Goal: Check status: Check status

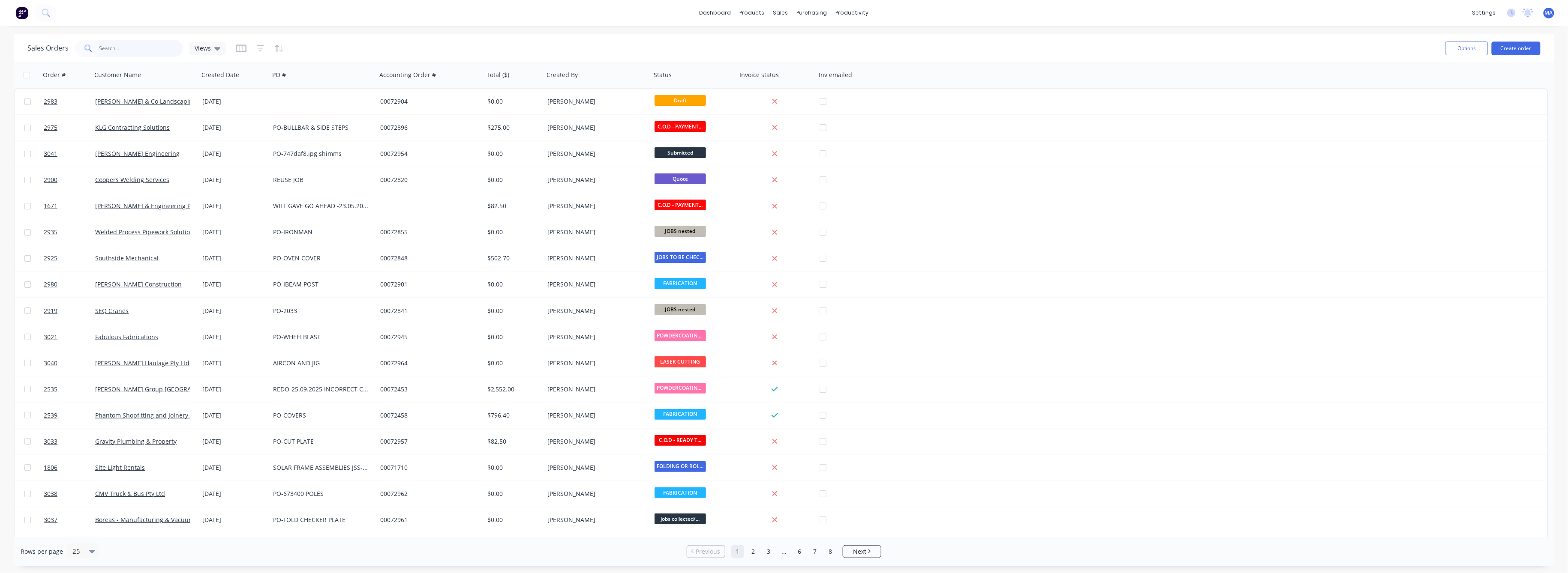
click at [107, 47] on input "text" at bounding box center [141, 48] width 83 height 17
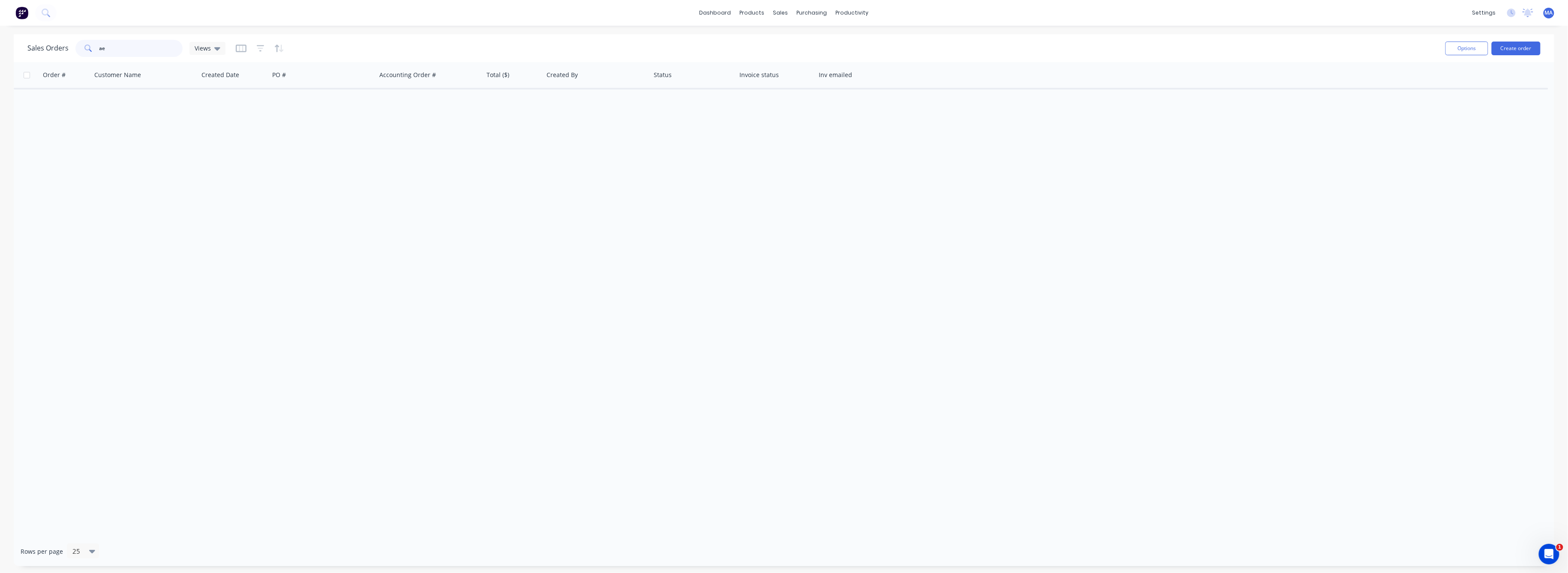
type input "a"
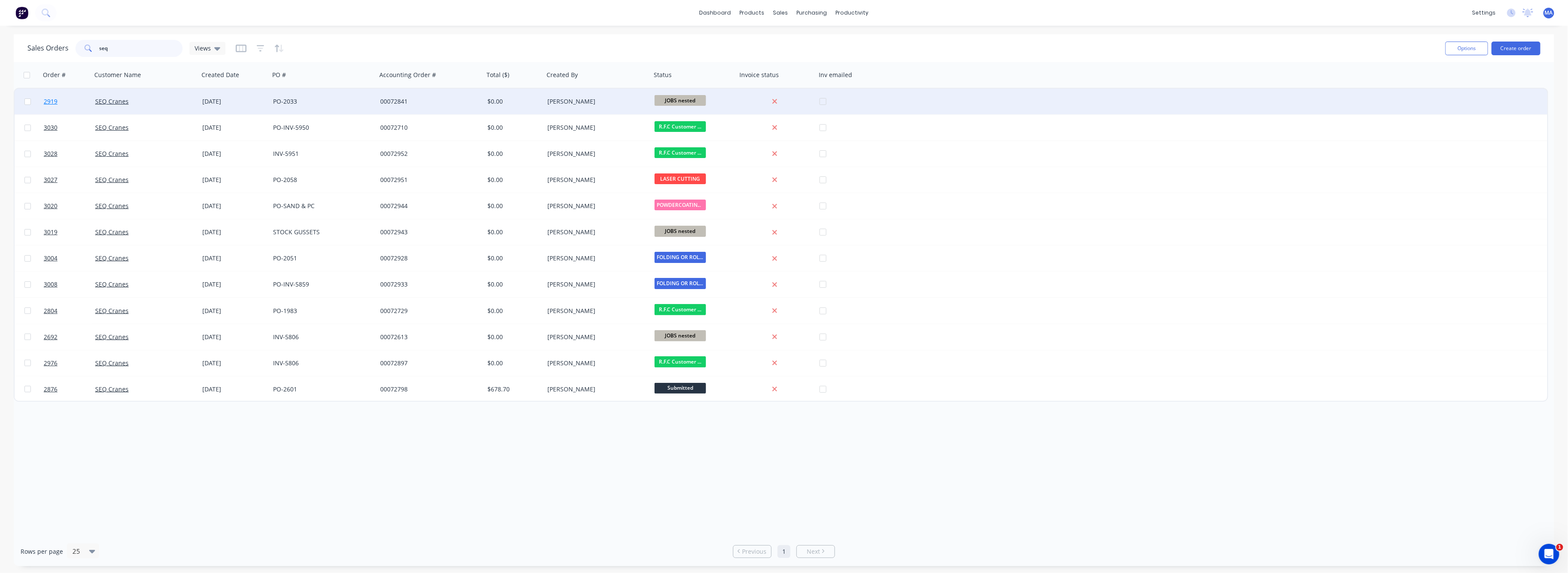
type input "seq"
click at [49, 102] on span "2919" at bounding box center [51, 102] width 14 height 9
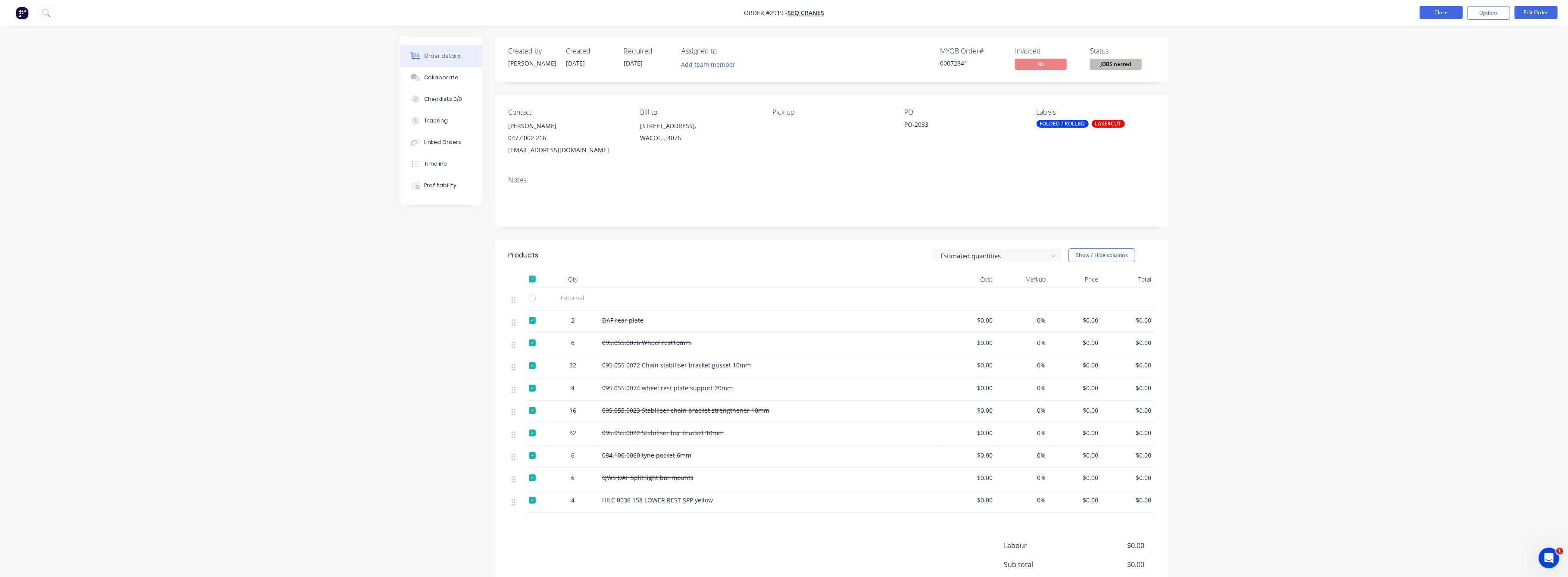
click at [1430, 9] on button "Close" at bounding box center [1441, 12] width 43 height 13
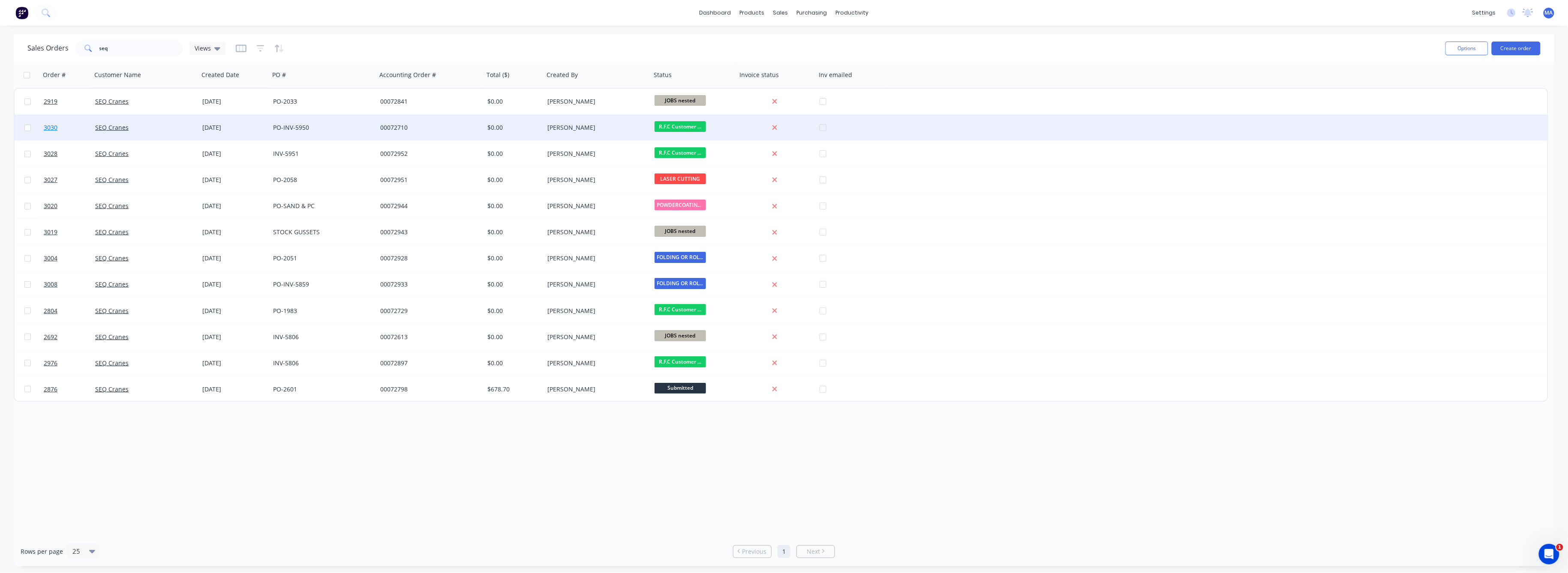
click at [46, 127] on span "3030" at bounding box center [51, 128] width 14 height 9
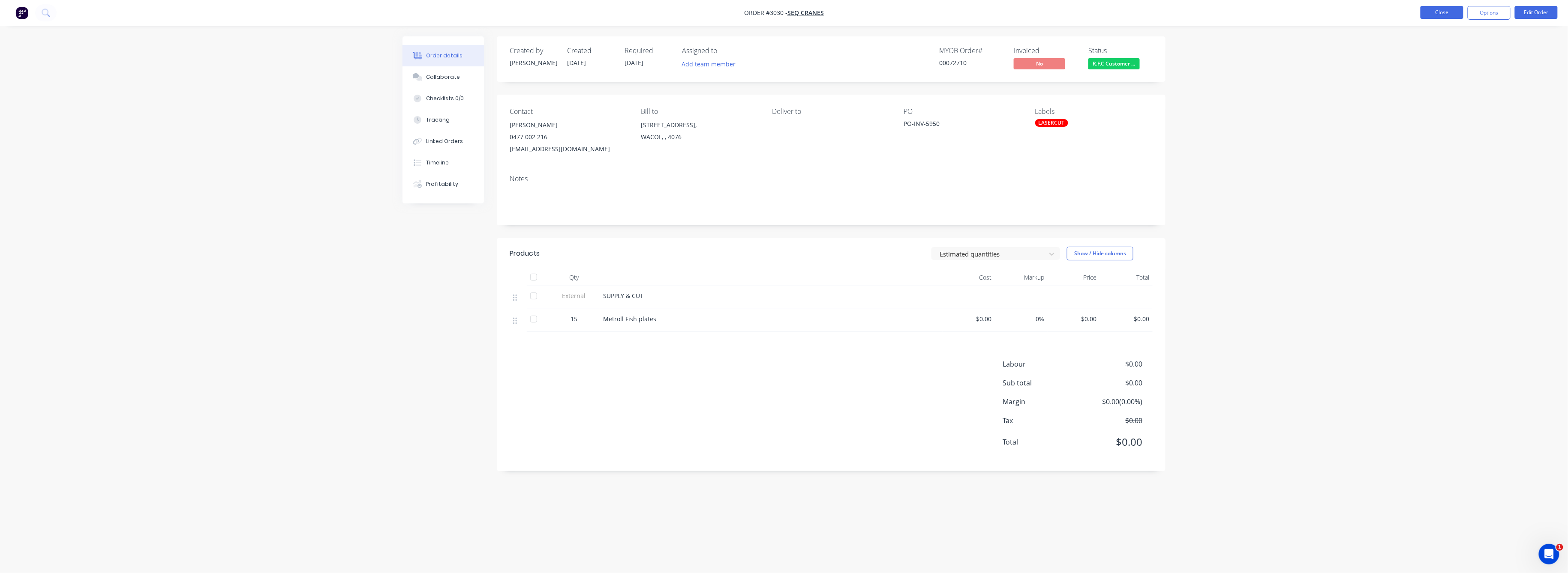
click at [1442, 10] on button "Close" at bounding box center [1442, 12] width 43 height 13
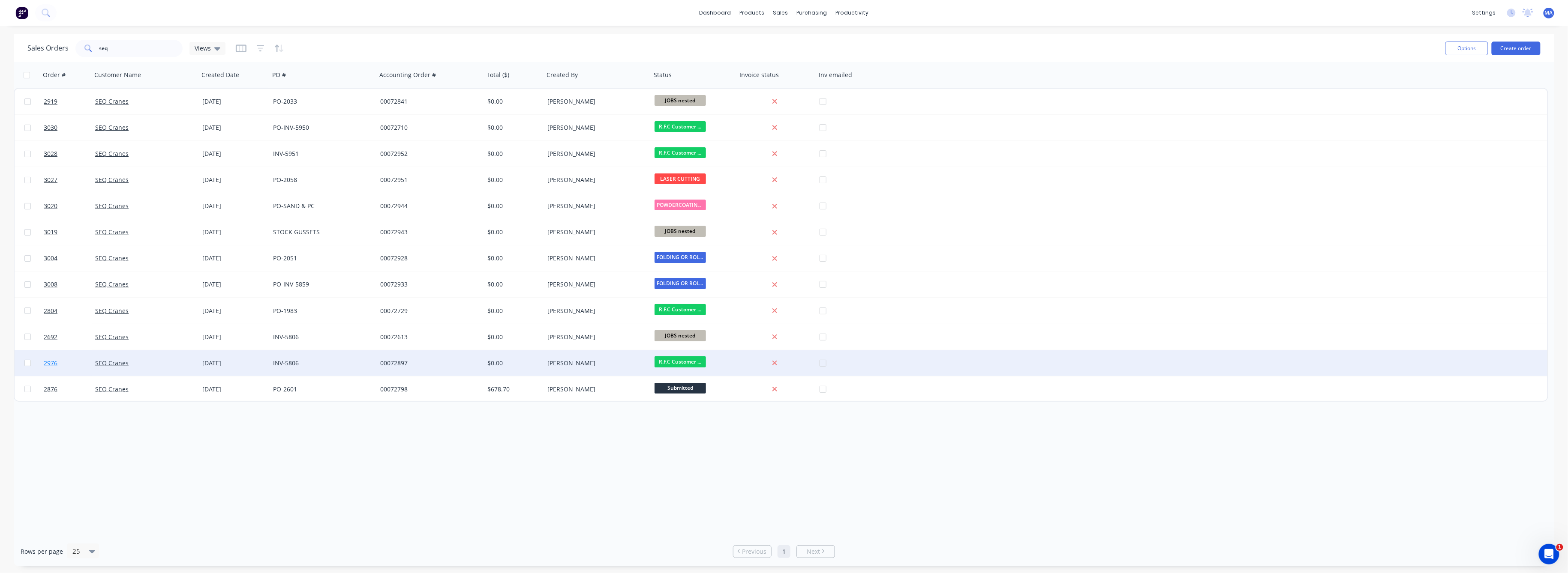
click at [49, 361] on span "2976" at bounding box center [51, 363] width 14 height 9
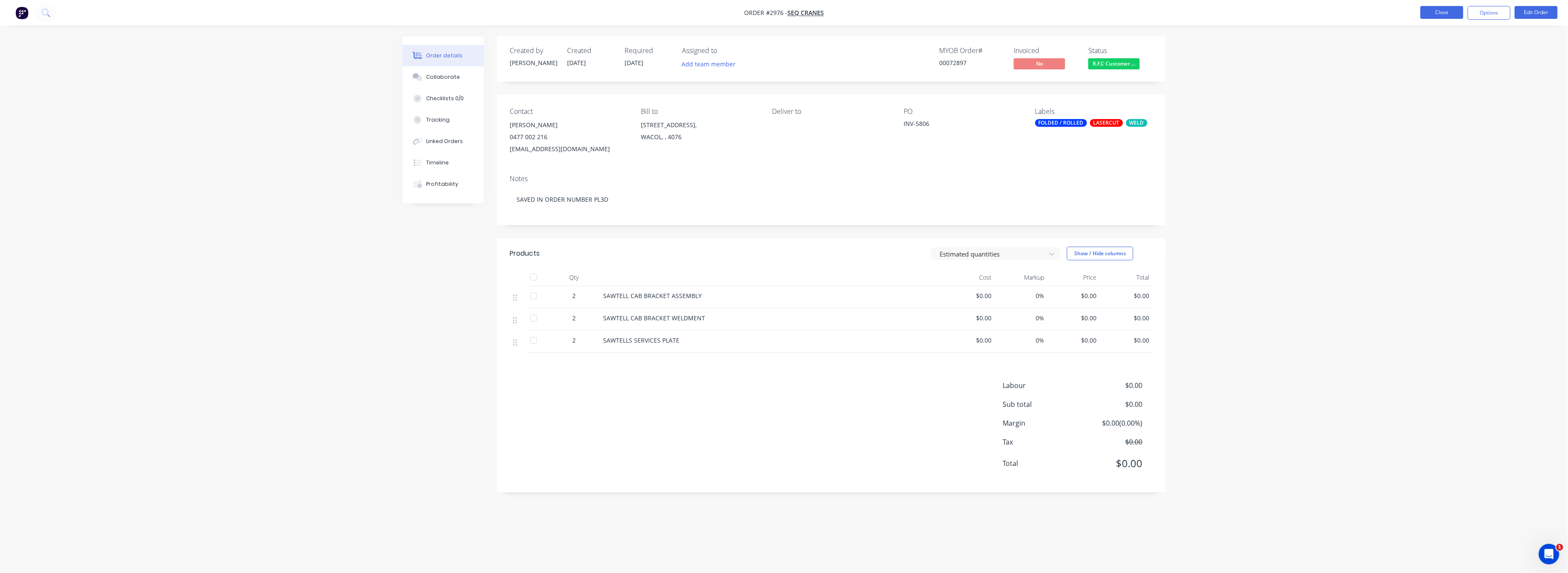
click at [1452, 12] on button "Close" at bounding box center [1442, 12] width 43 height 13
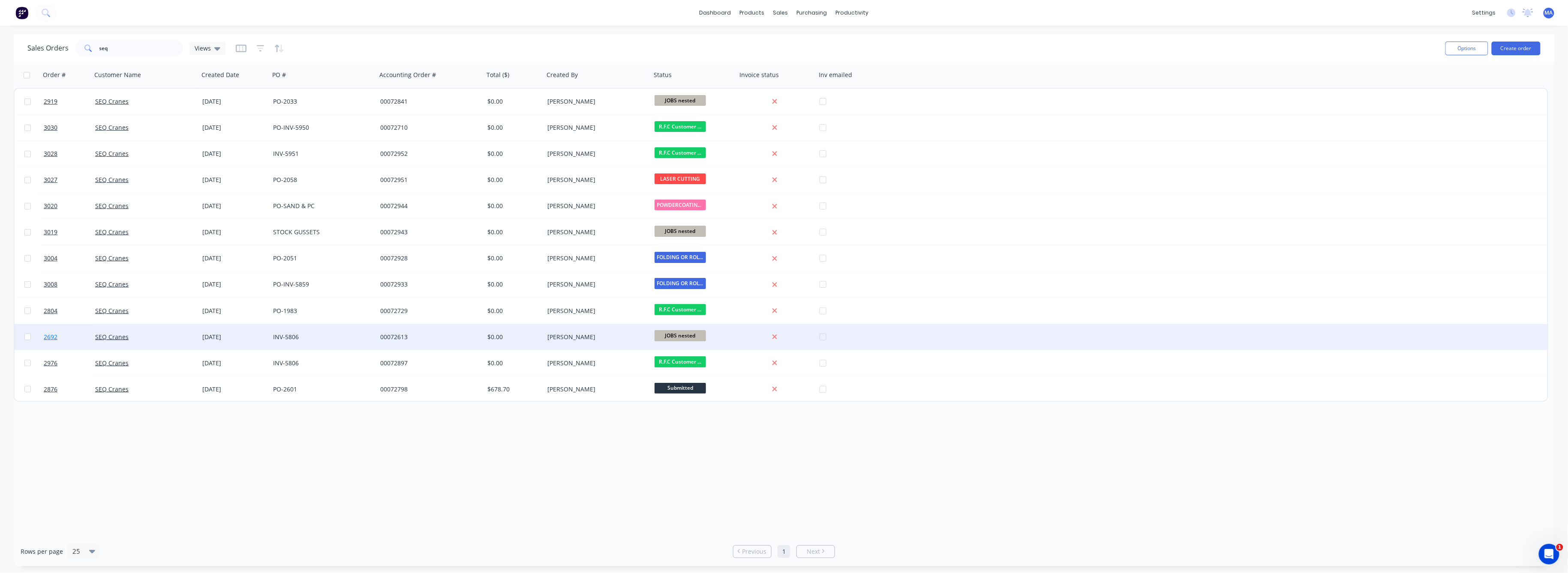
click at [50, 338] on span "2692" at bounding box center [51, 337] width 14 height 9
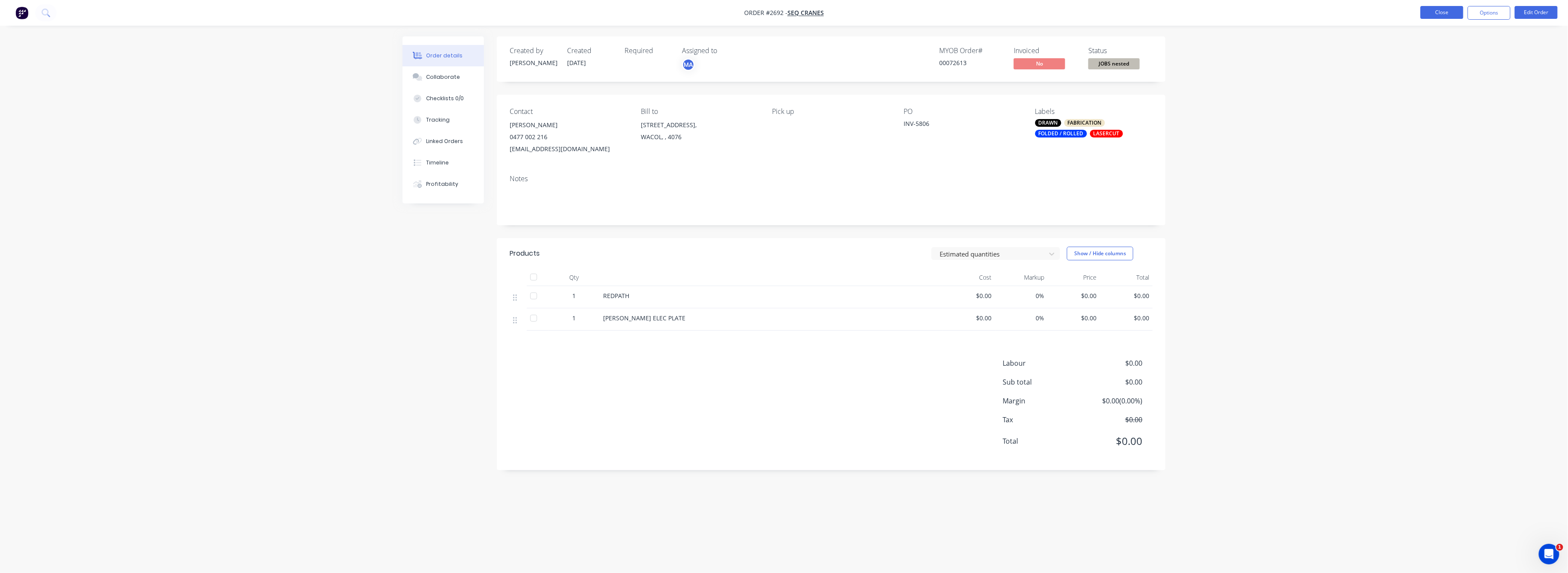
click at [1446, 9] on button "Close" at bounding box center [1442, 12] width 43 height 13
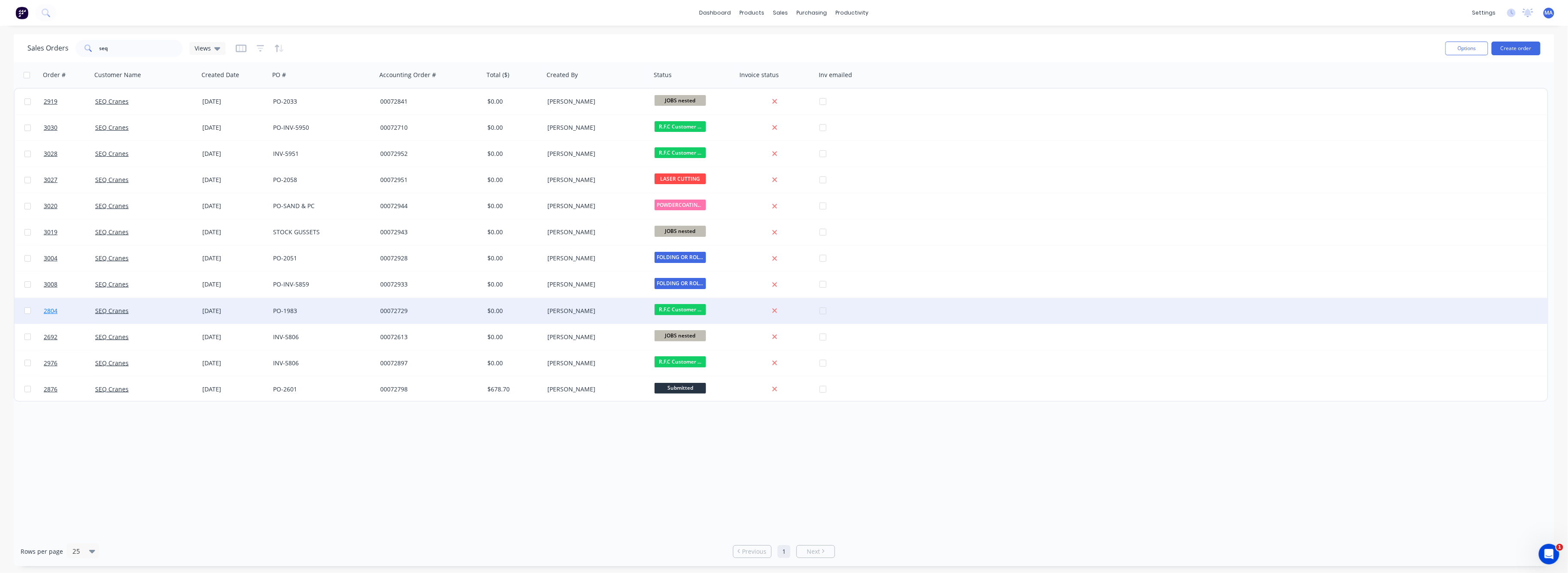
click at [50, 310] on span "2804" at bounding box center [51, 311] width 14 height 9
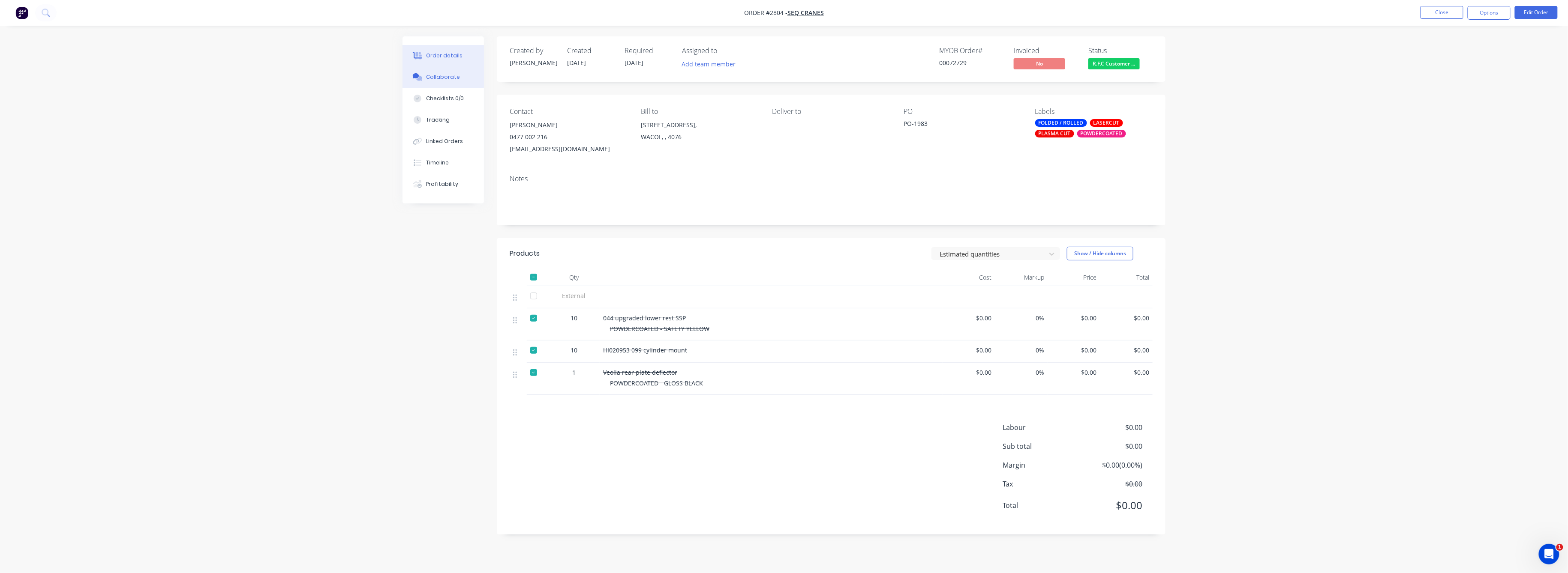
click at [437, 77] on div "Collaborate" at bounding box center [444, 77] width 34 height 8
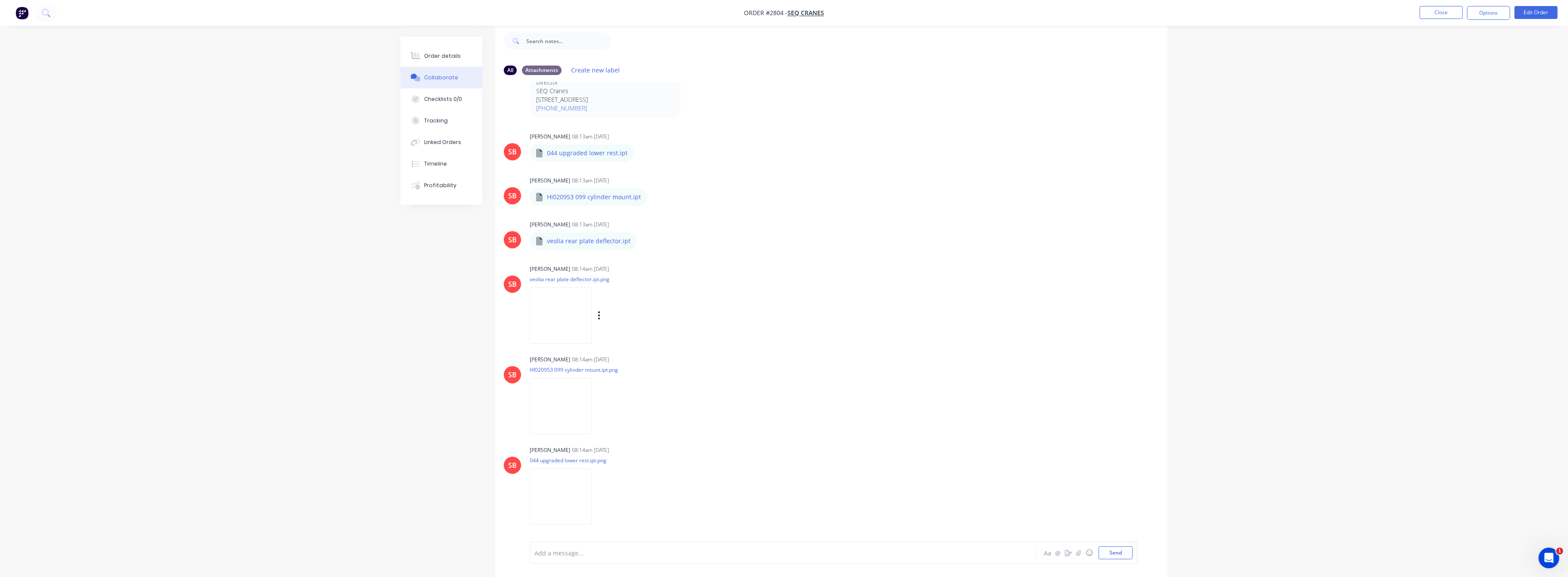
scroll to position [130, 0]
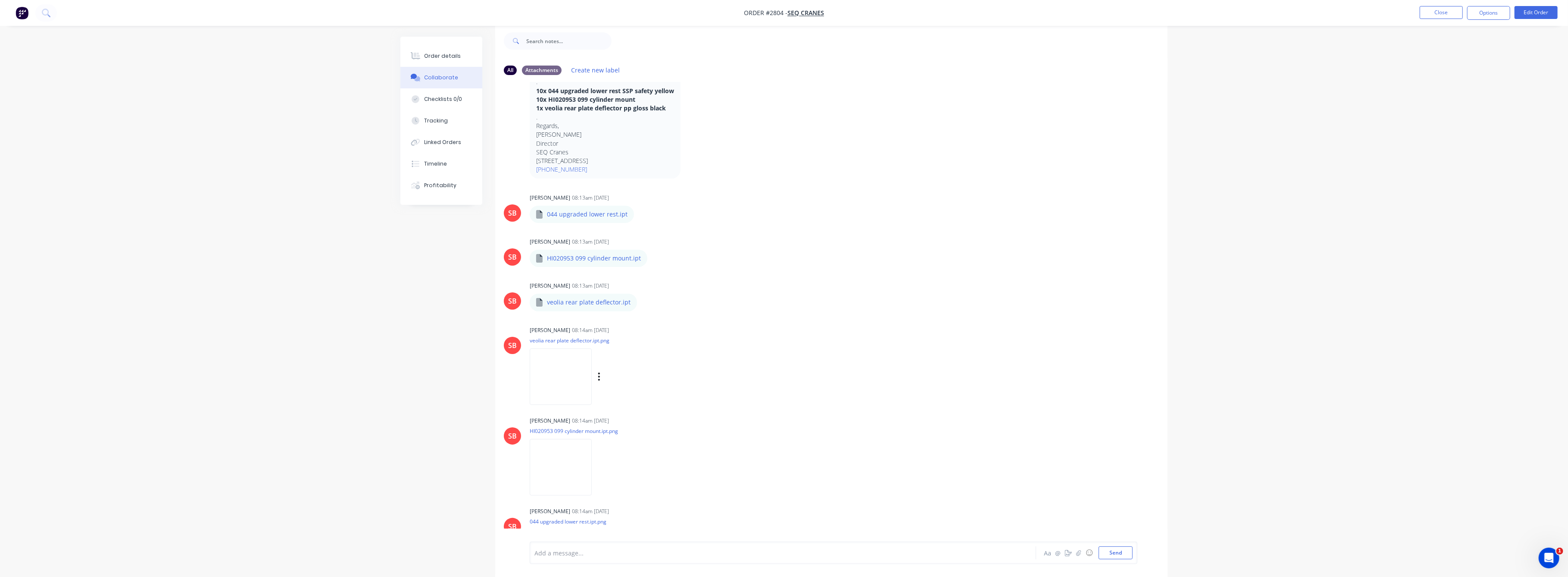
click at [584, 372] on img at bounding box center [560, 377] width 62 height 56
click at [1449, 9] on button "Close" at bounding box center [1441, 12] width 43 height 13
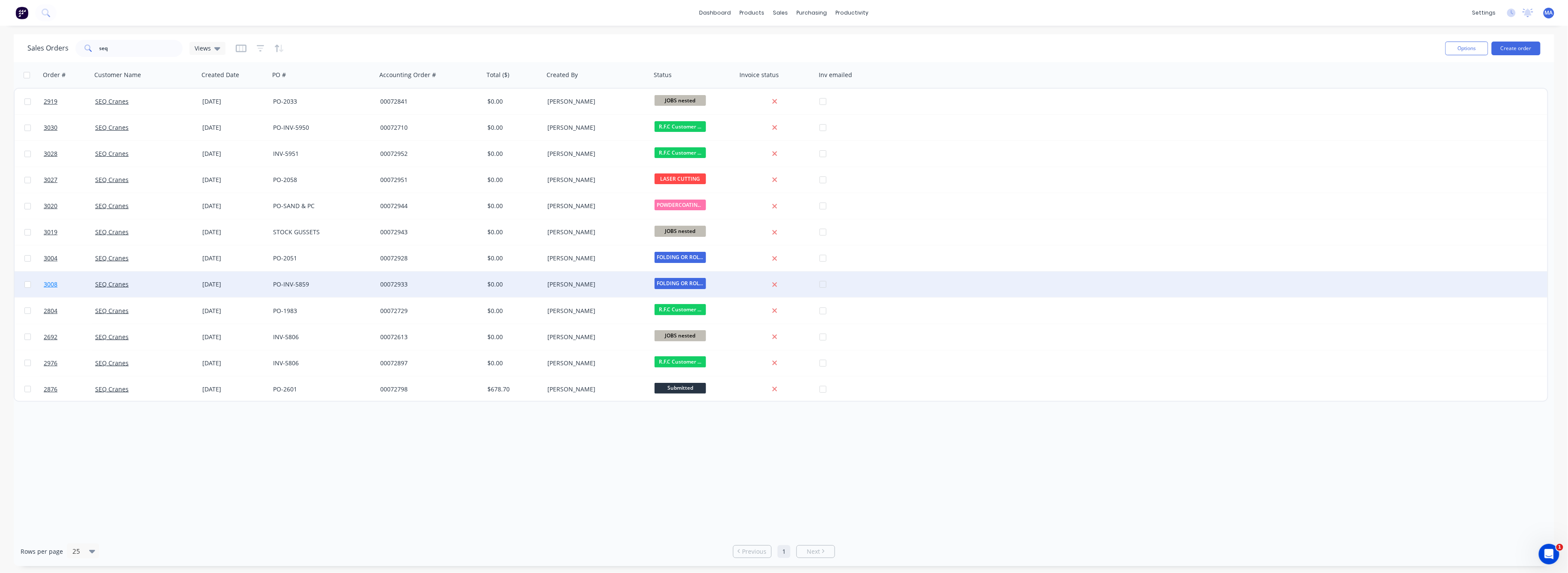
click at [46, 285] on span "3008" at bounding box center [51, 285] width 14 height 9
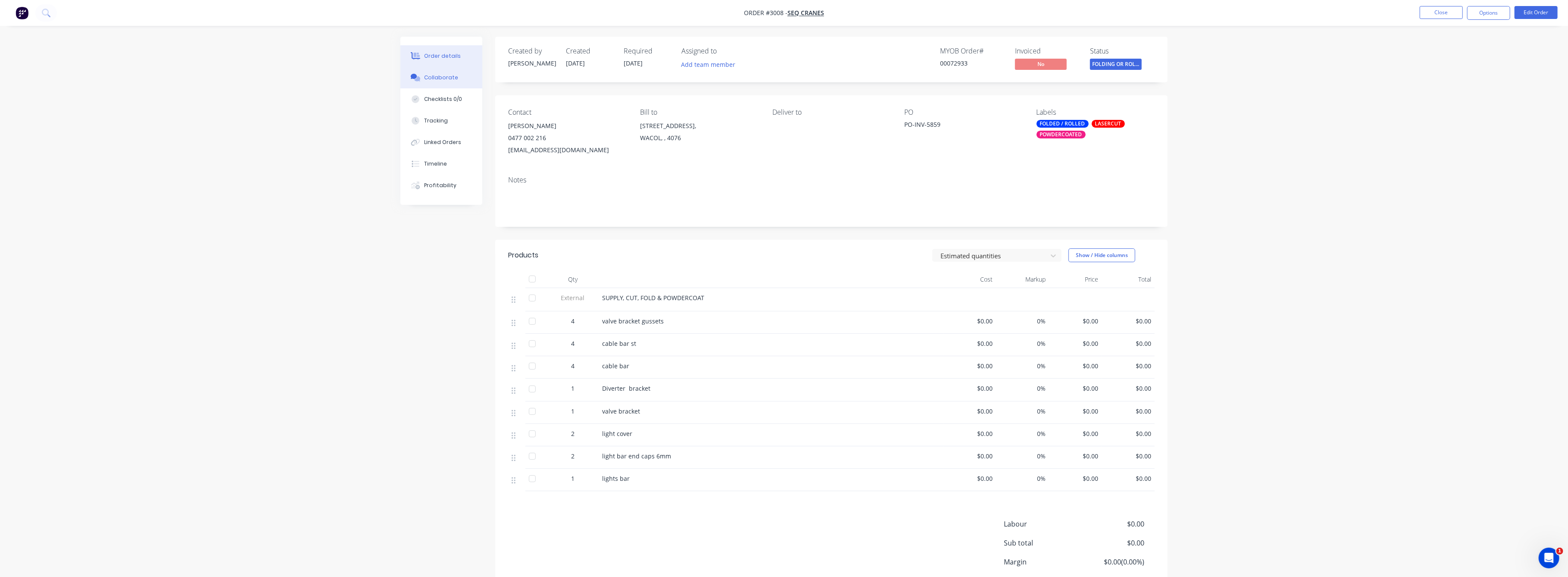
click at [438, 73] on button "Collaborate" at bounding box center [441, 77] width 82 height 21
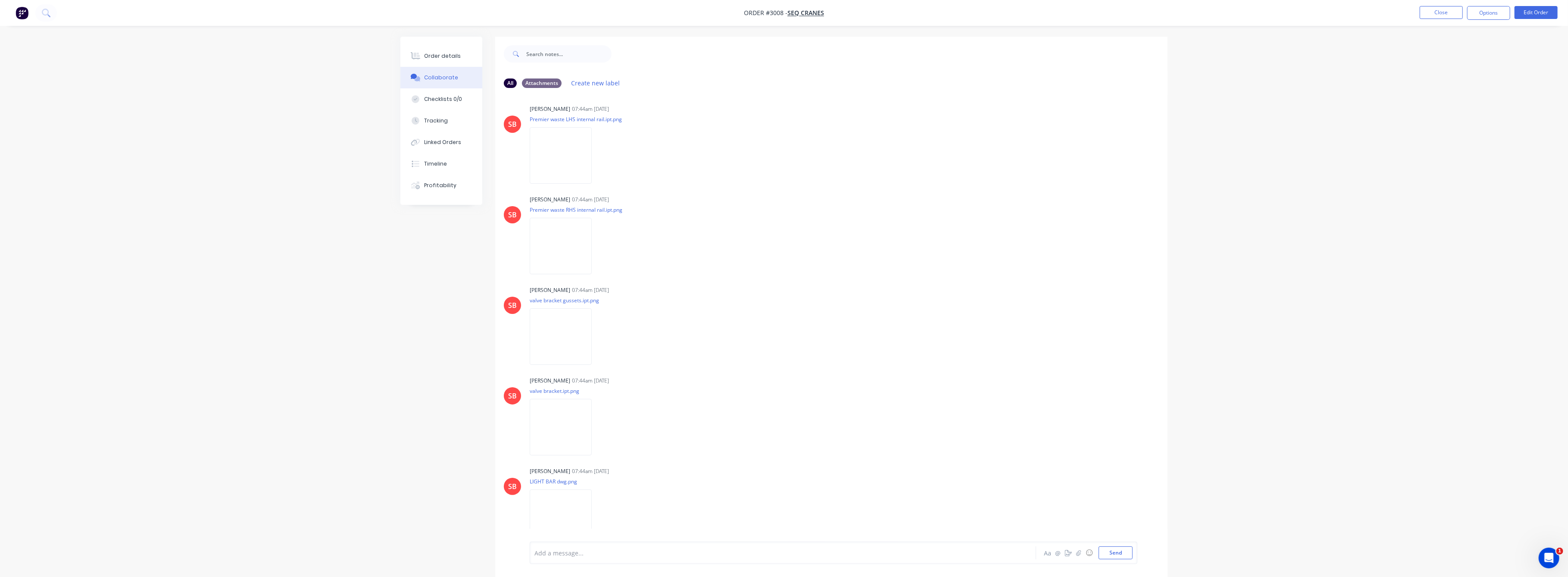
scroll to position [889, 0]
click at [1439, 9] on button "Close" at bounding box center [1441, 12] width 43 height 13
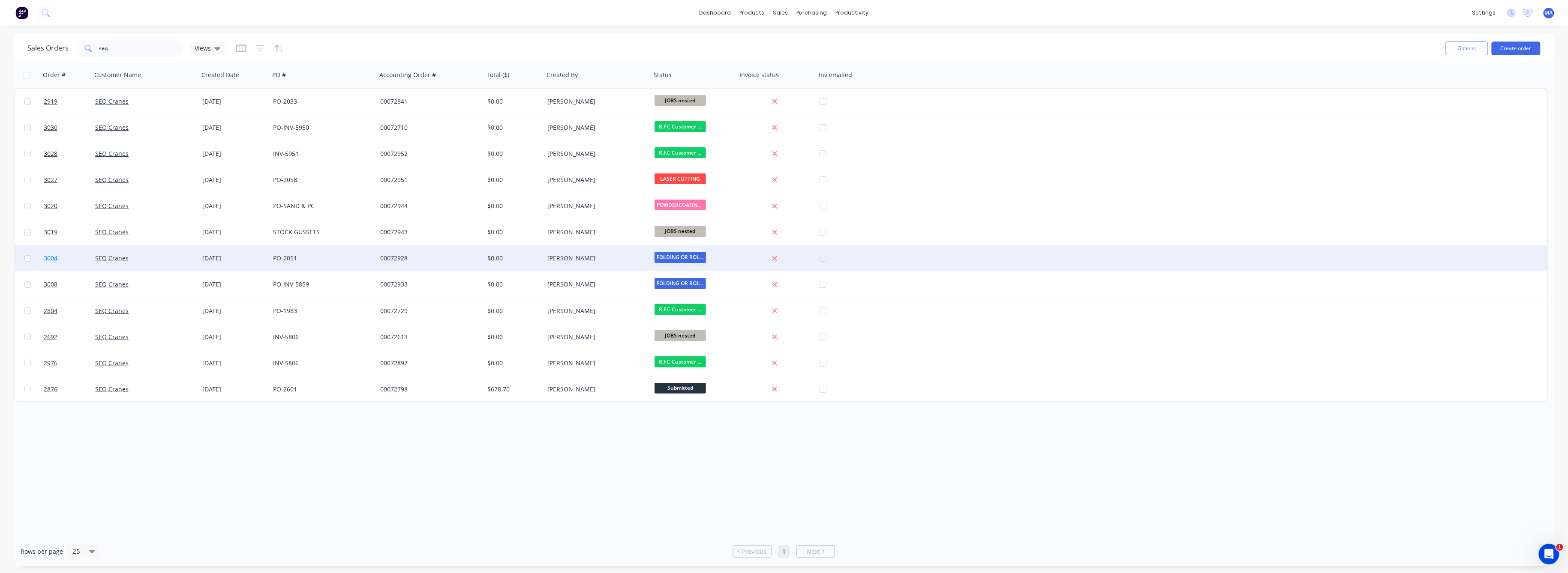
click at [53, 259] on span "3004" at bounding box center [51, 259] width 14 height 9
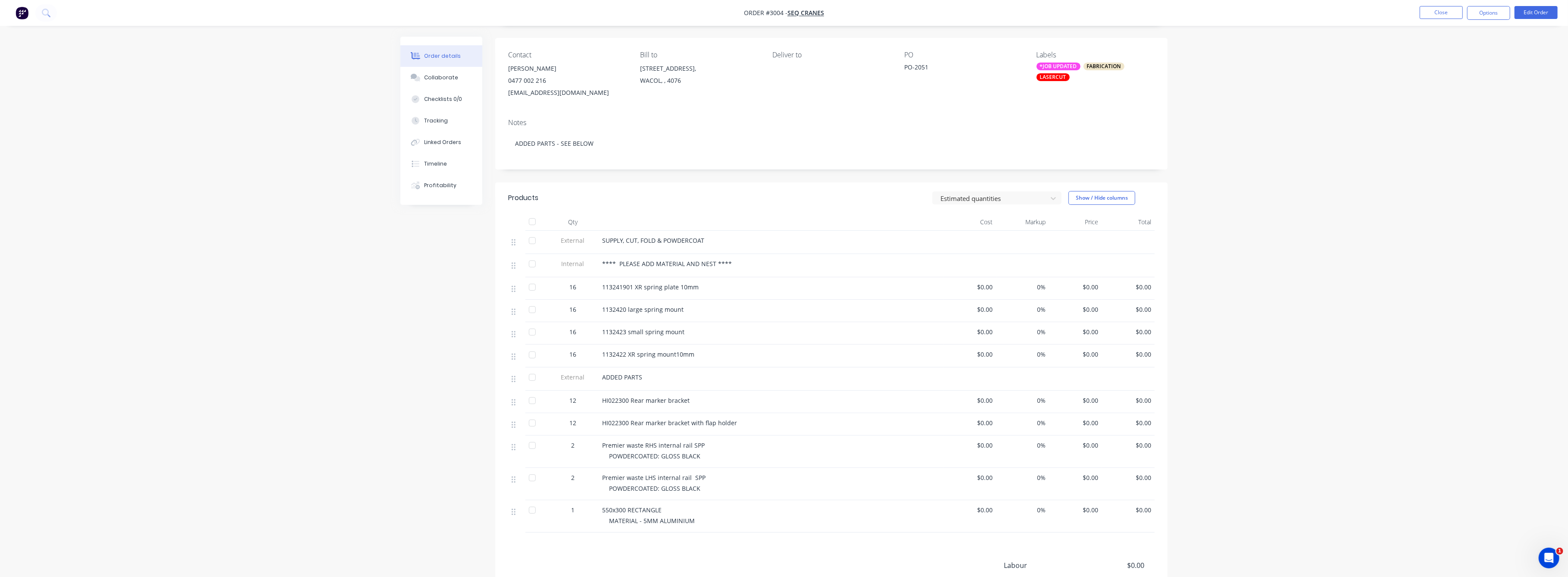
scroll to position [115, 0]
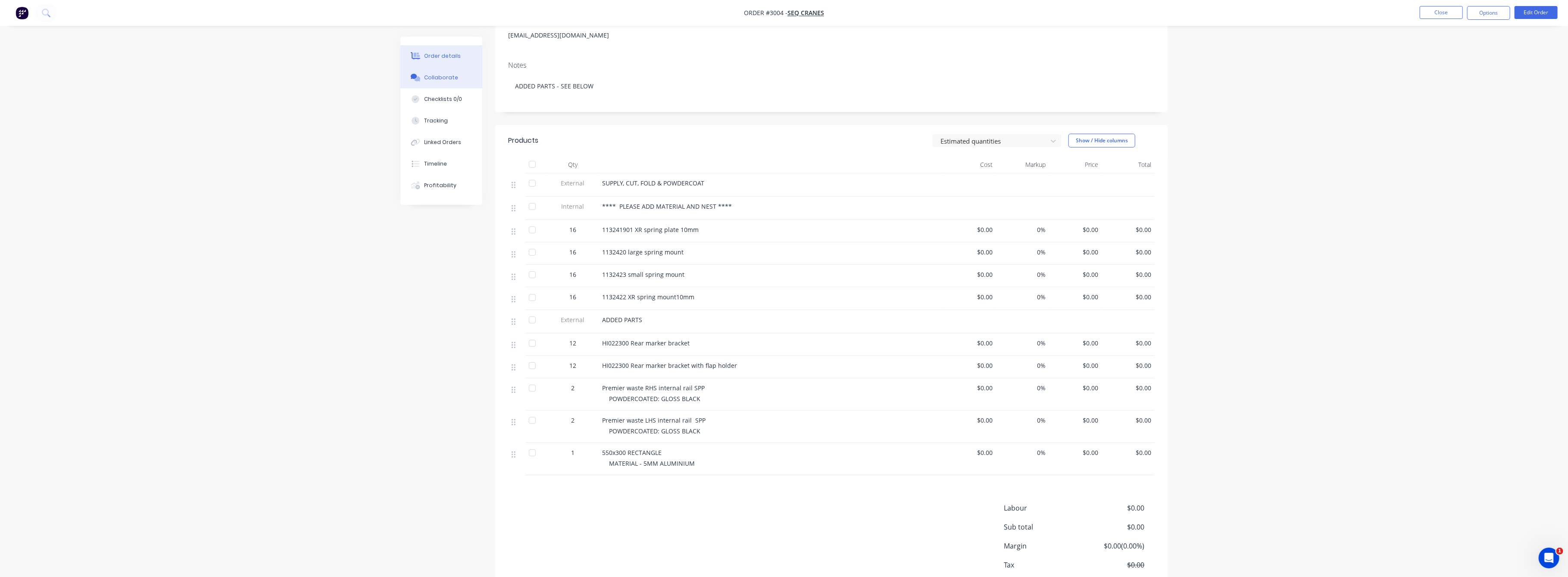
click at [447, 72] on button "Collaborate" at bounding box center [441, 77] width 82 height 21
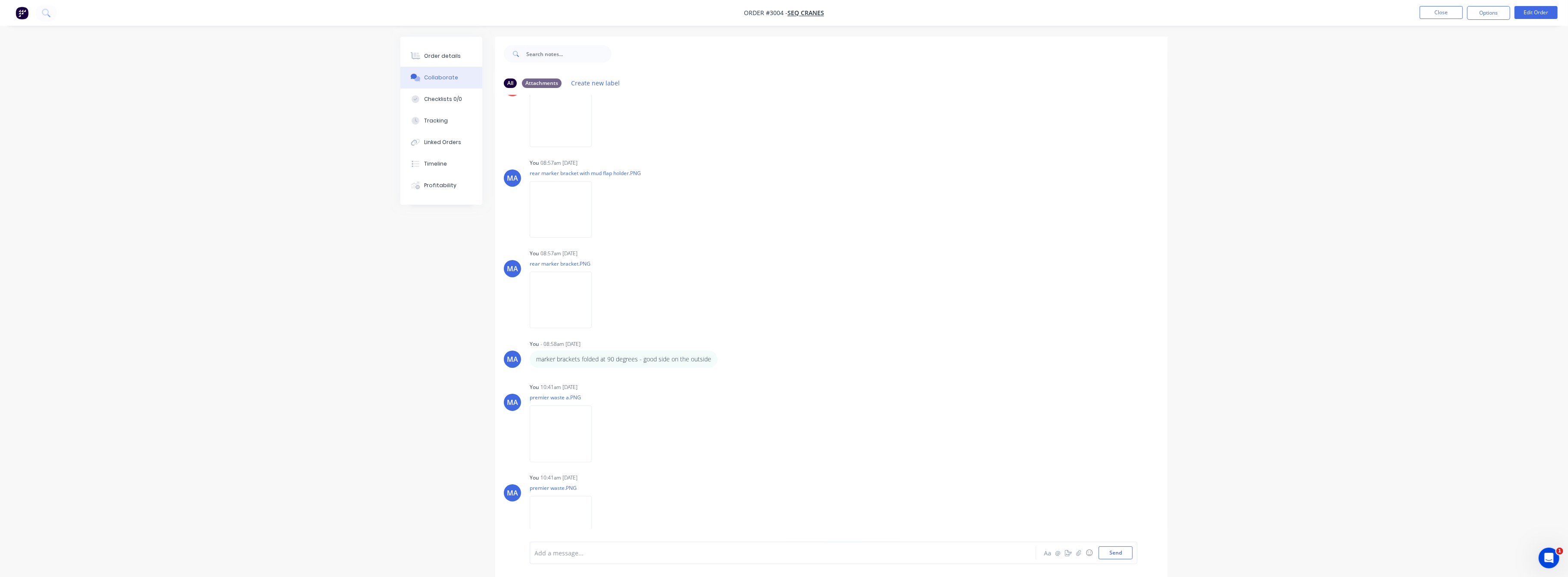
scroll to position [1318, 0]
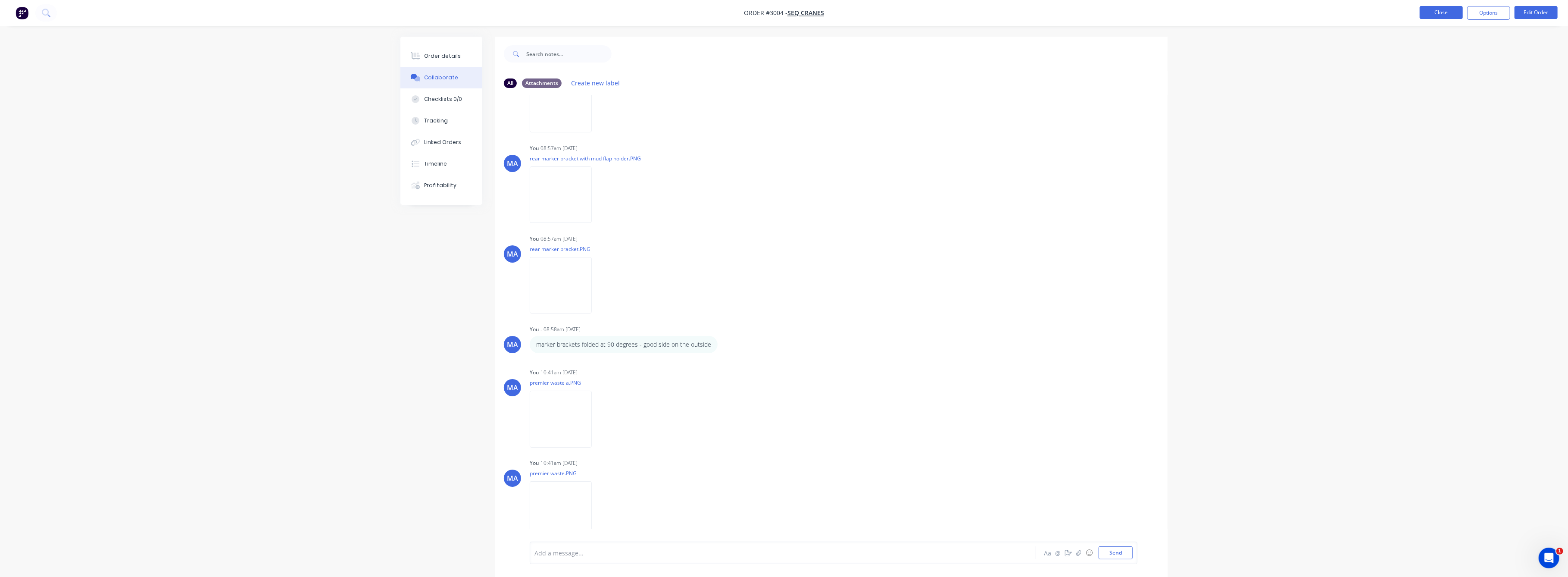
click at [1436, 15] on button "Close" at bounding box center [1441, 12] width 43 height 13
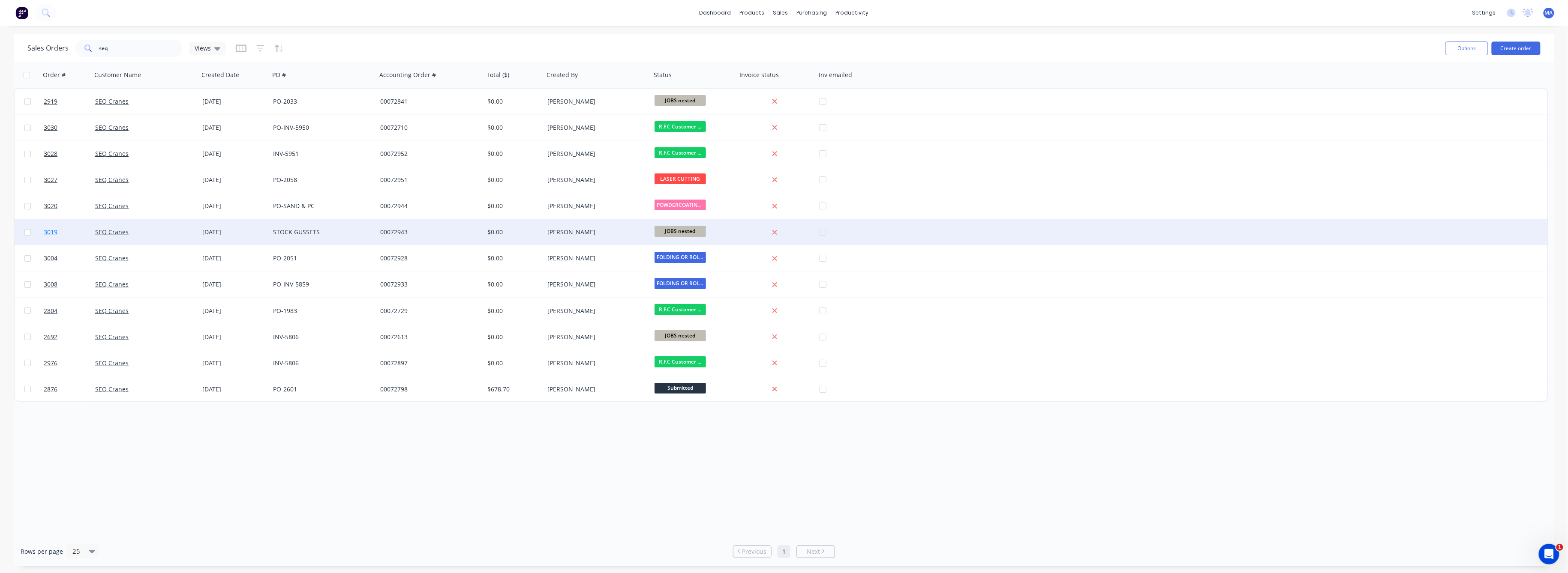
click at [52, 231] on span "3019" at bounding box center [51, 232] width 14 height 9
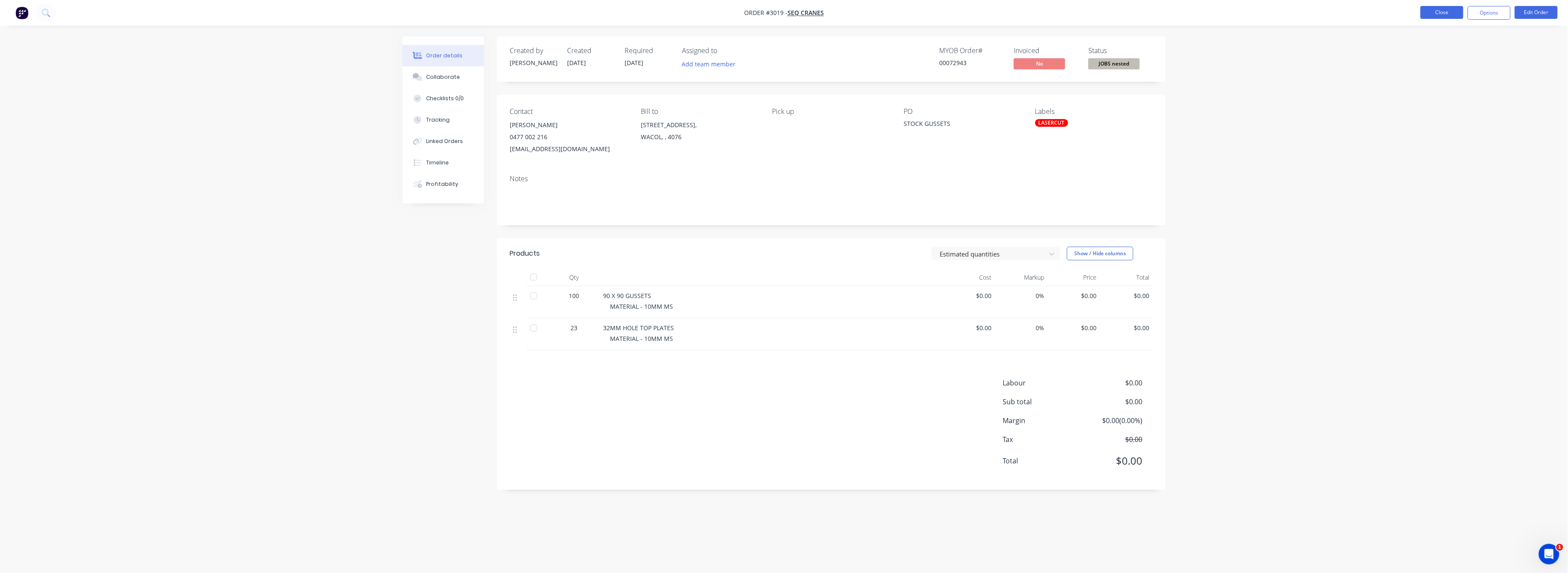
click at [1450, 14] on button "Close" at bounding box center [1442, 12] width 43 height 13
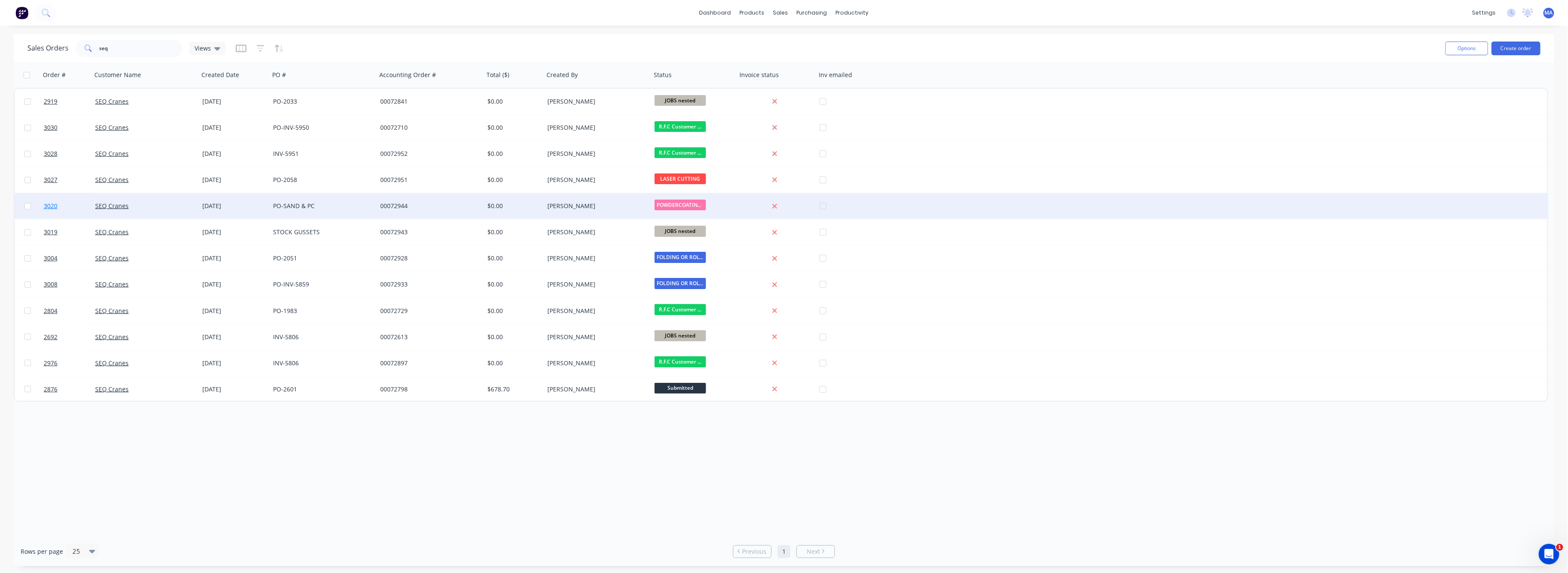
click at [47, 206] on span "3020" at bounding box center [51, 206] width 14 height 9
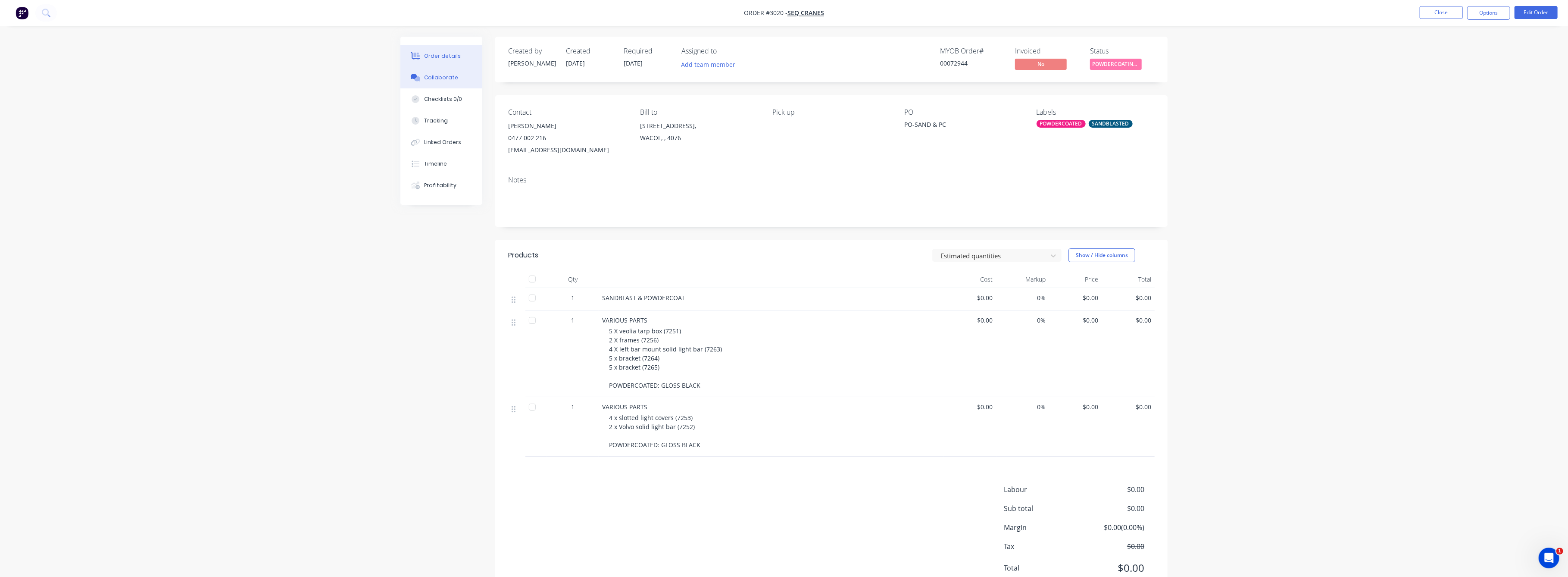
click at [440, 78] on div "Collaborate" at bounding box center [442, 77] width 34 height 8
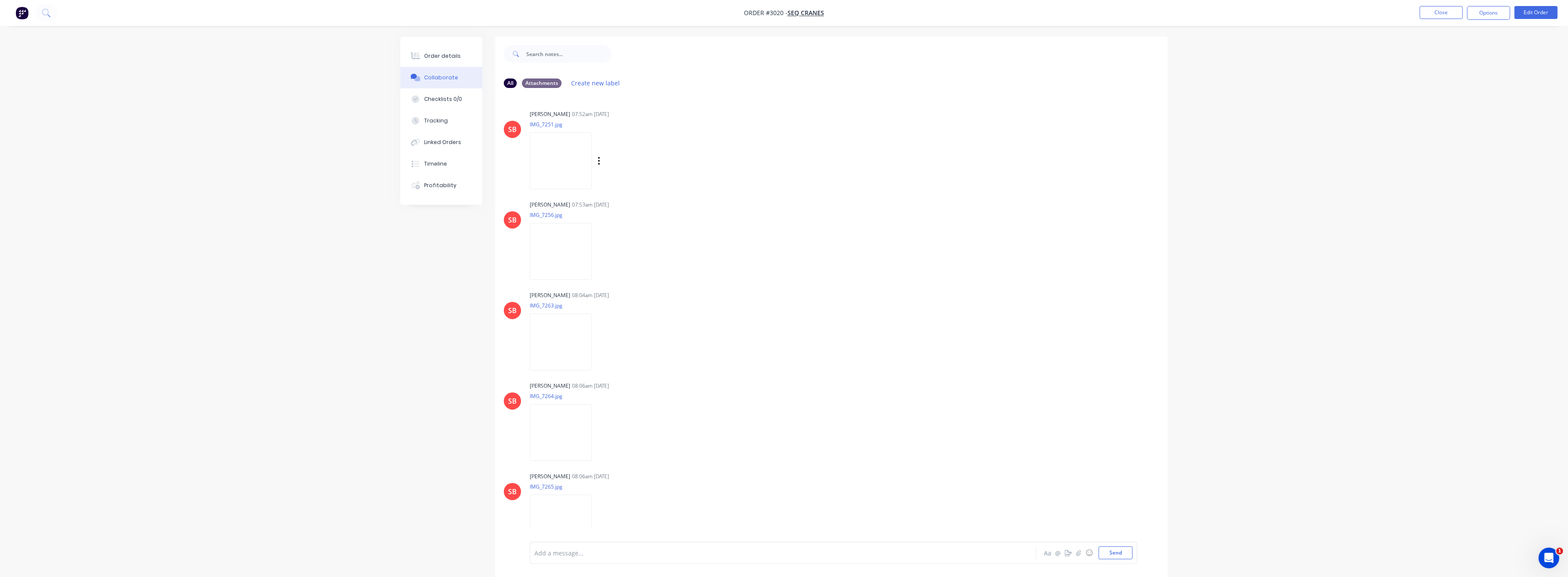
click at [573, 161] on img at bounding box center [560, 160] width 62 height 56
click at [559, 268] on img at bounding box center [560, 251] width 62 height 56
click at [578, 353] on img at bounding box center [560, 342] width 62 height 56
click at [556, 435] on img at bounding box center [560, 432] width 62 height 56
click at [542, 518] on img at bounding box center [560, 523] width 62 height 56
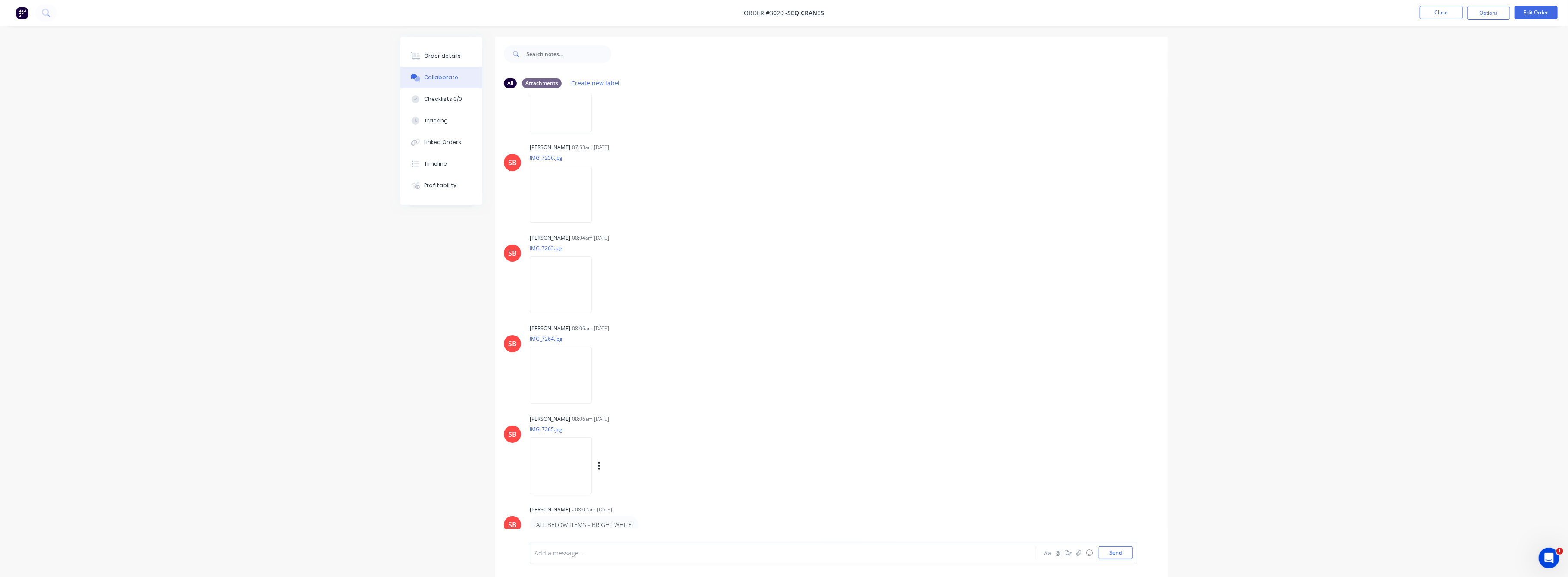
scroll to position [147, 0]
click at [560, 511] on img at bounding box center [560, 510] width 62 height 56
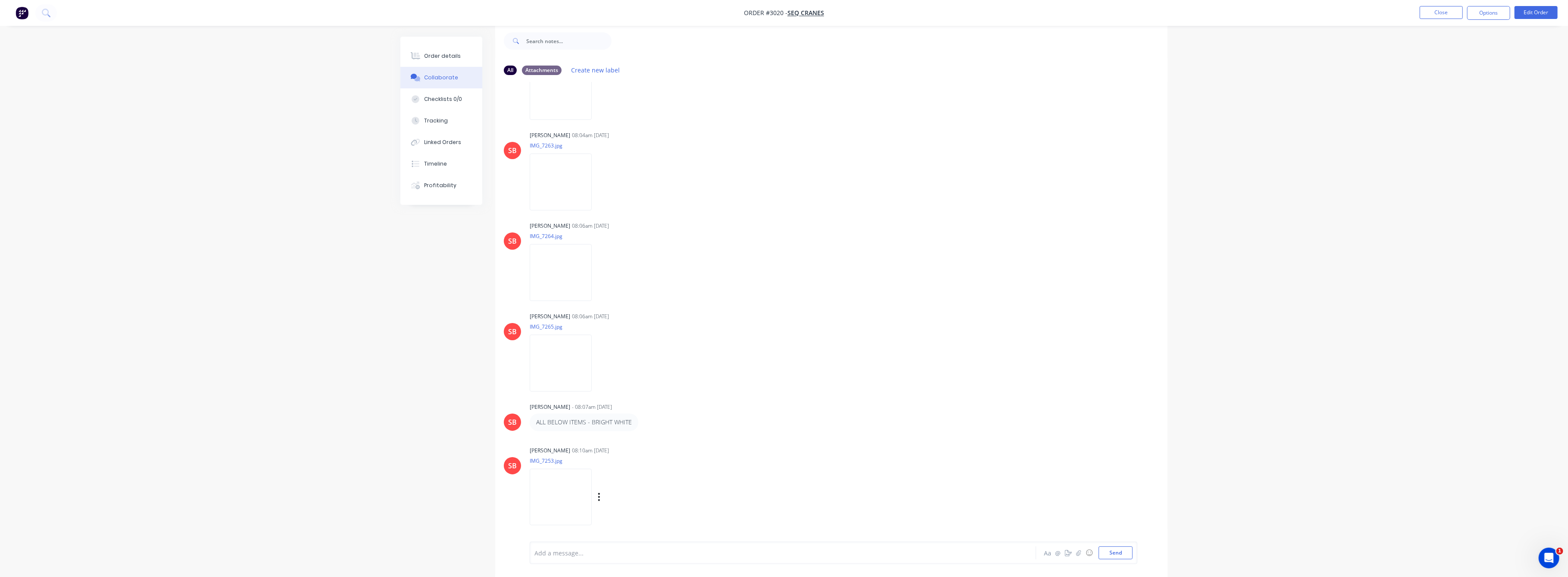
click at [571, 498] on img at bounding box center [560, 497] width 62 height 56
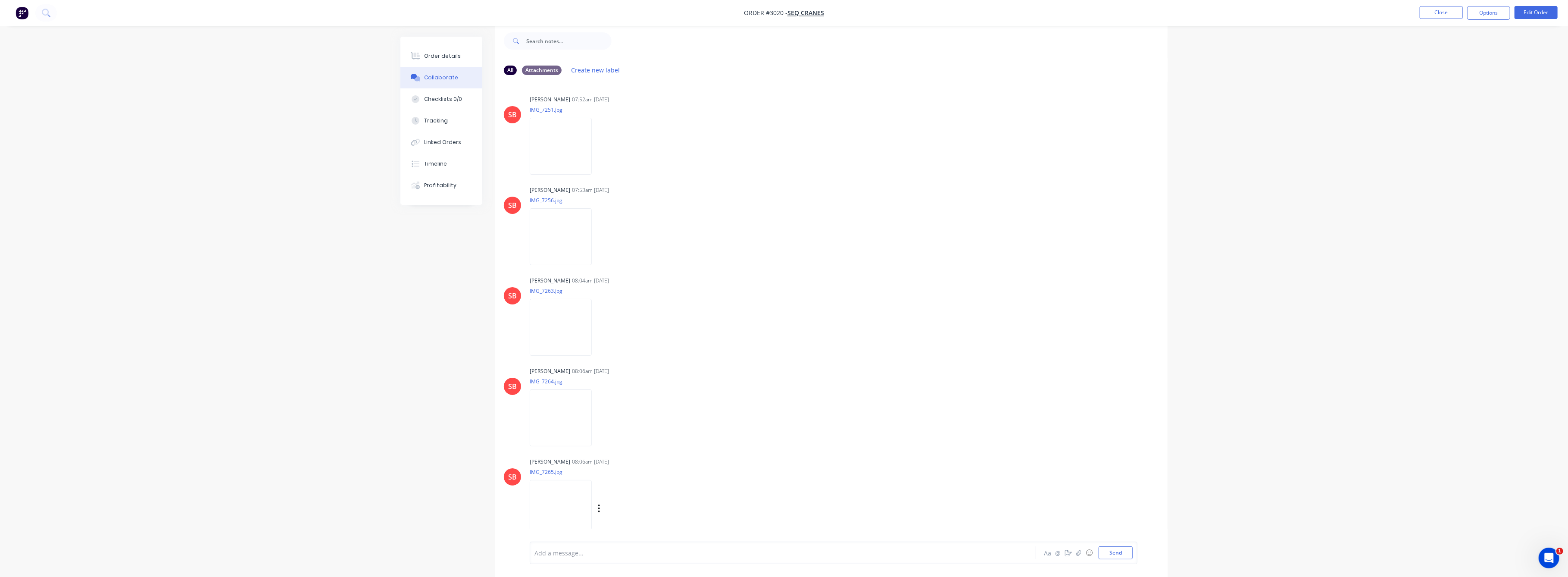
scroll to position [0, 0]
click at [436, 59] on div "Order details" at bounding box center [443, 56] width 37 height 8
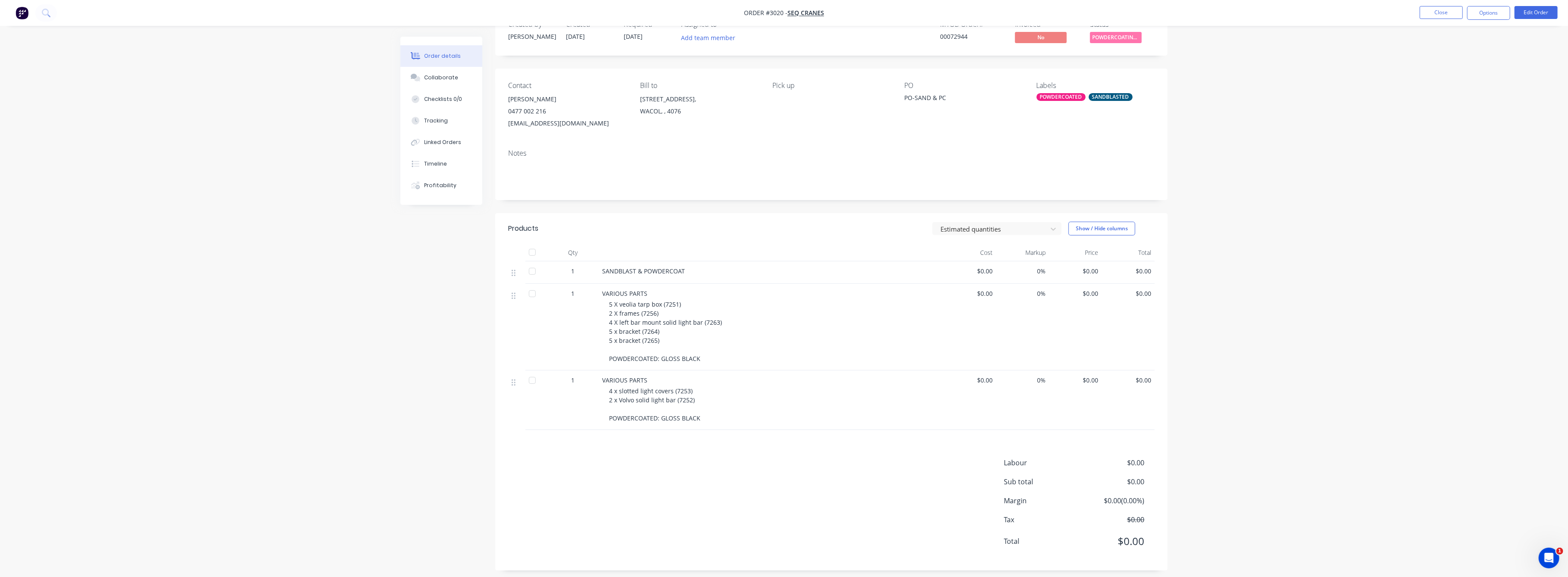
scroll to position [34, 0]
click at [447, 125] on button "Tracking" at bounding box center [441, 121] width 82 height 21
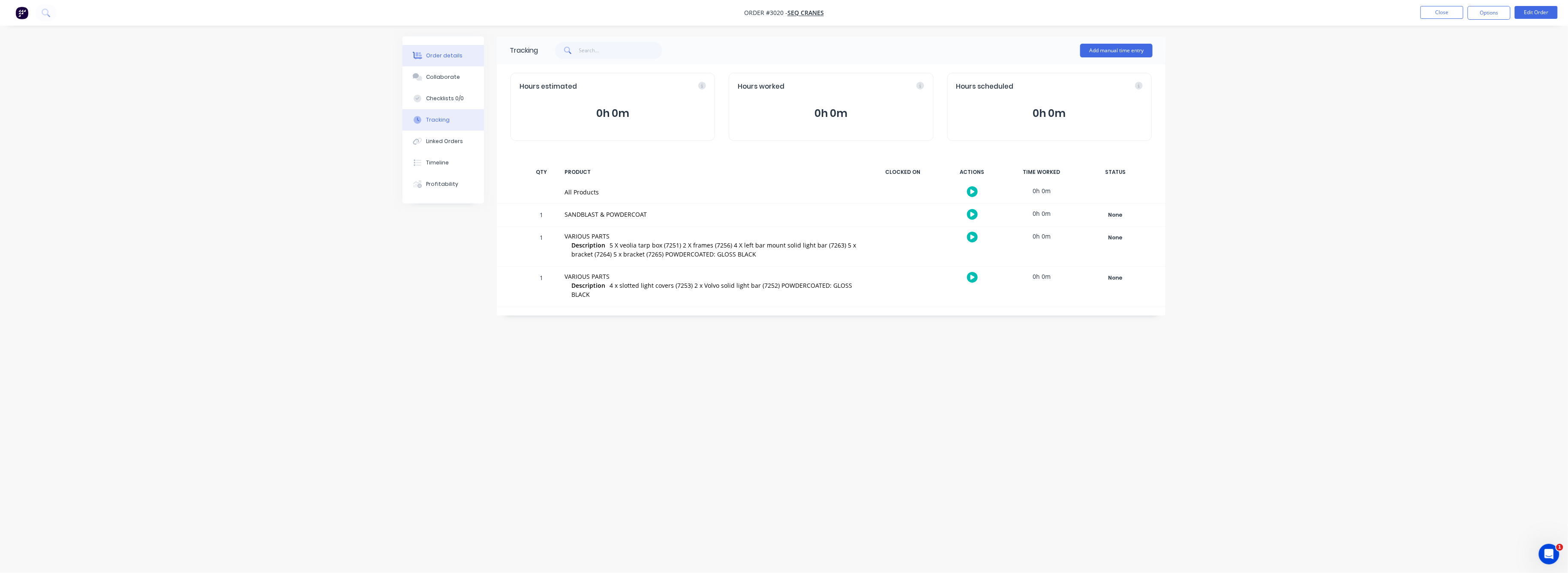
click at [449, 52] on div "Order details" at bounding box center [445, 55] width 37 height 8
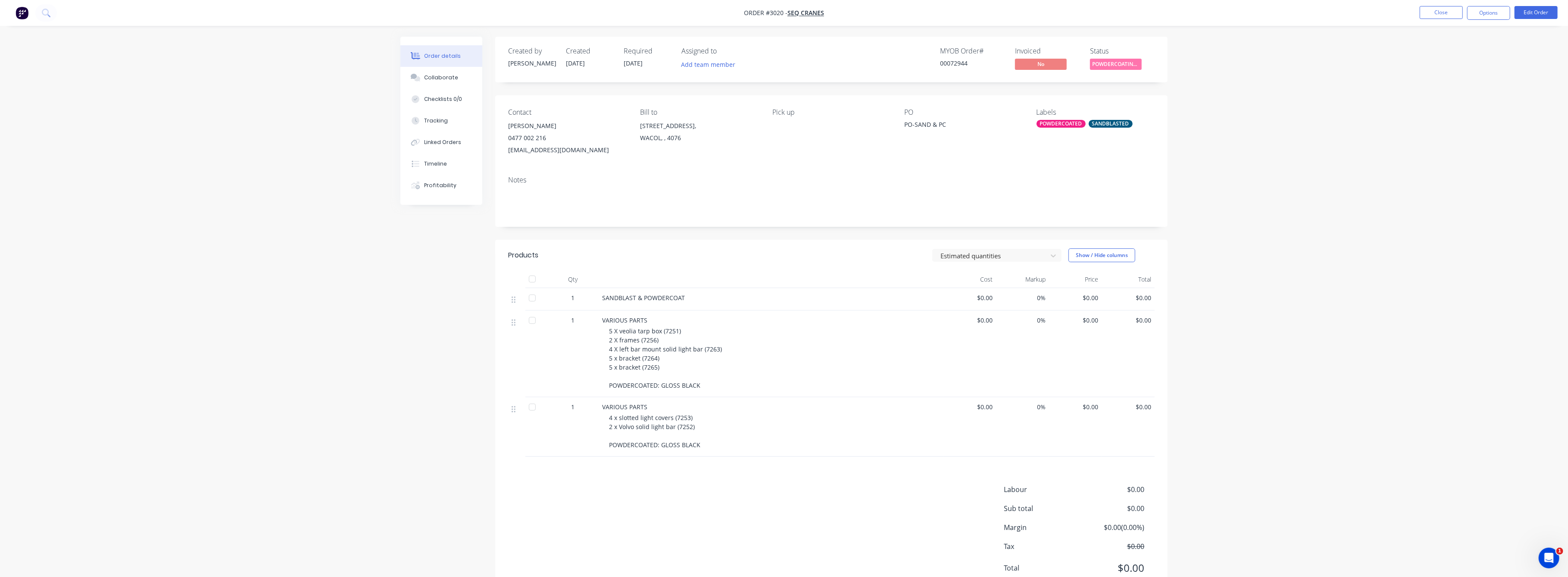
scroll to position [34, 0]
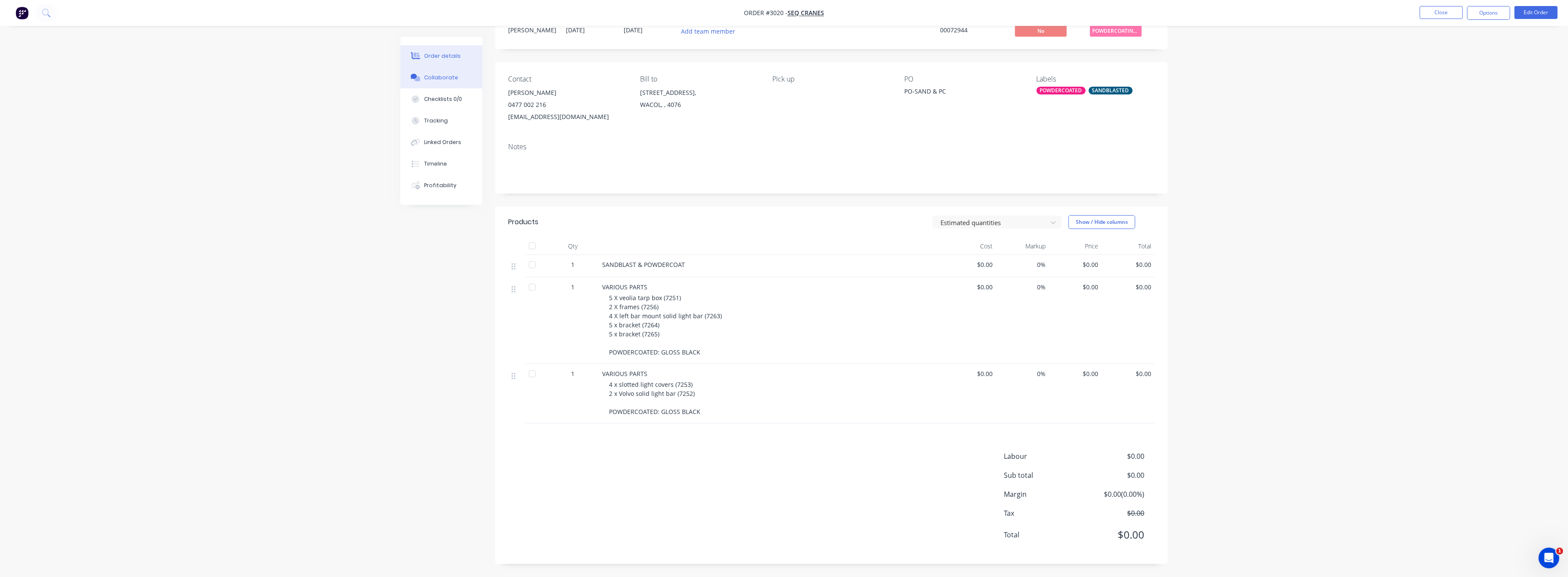
click at [439, 81] on button "Collaborate" at bounding box center [441, 77] width 82 height 21
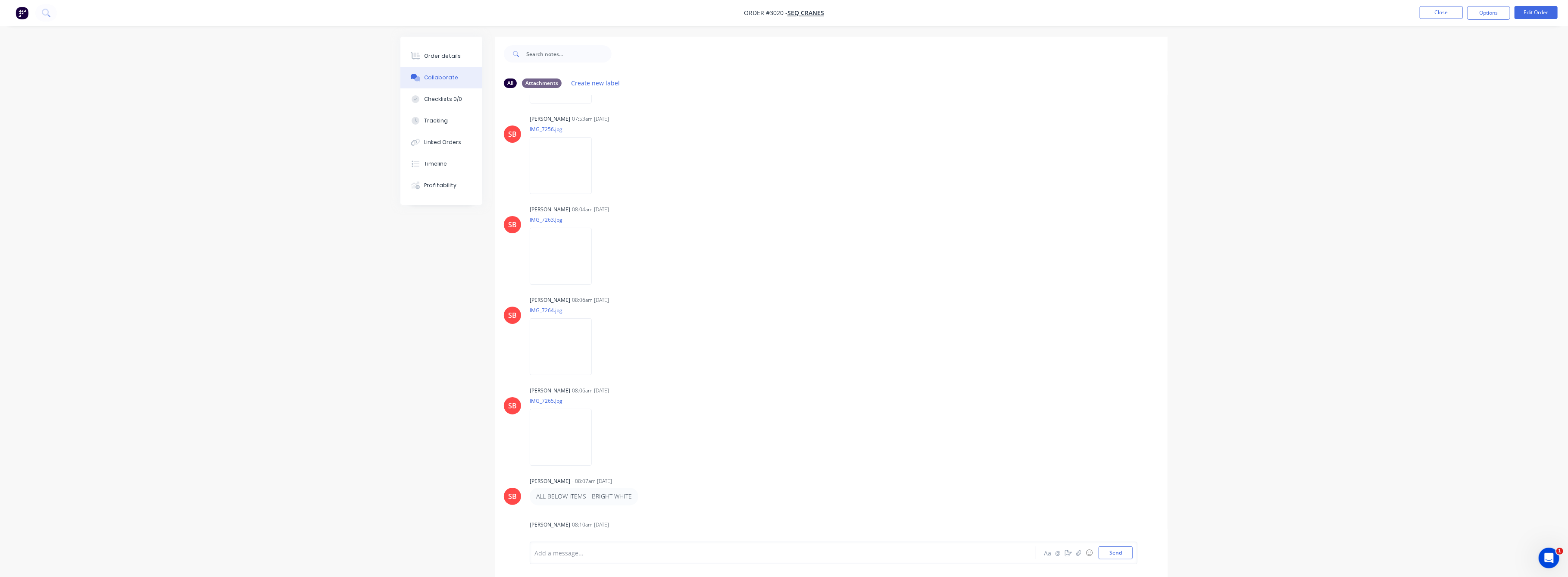
scroll to position [147, 0]
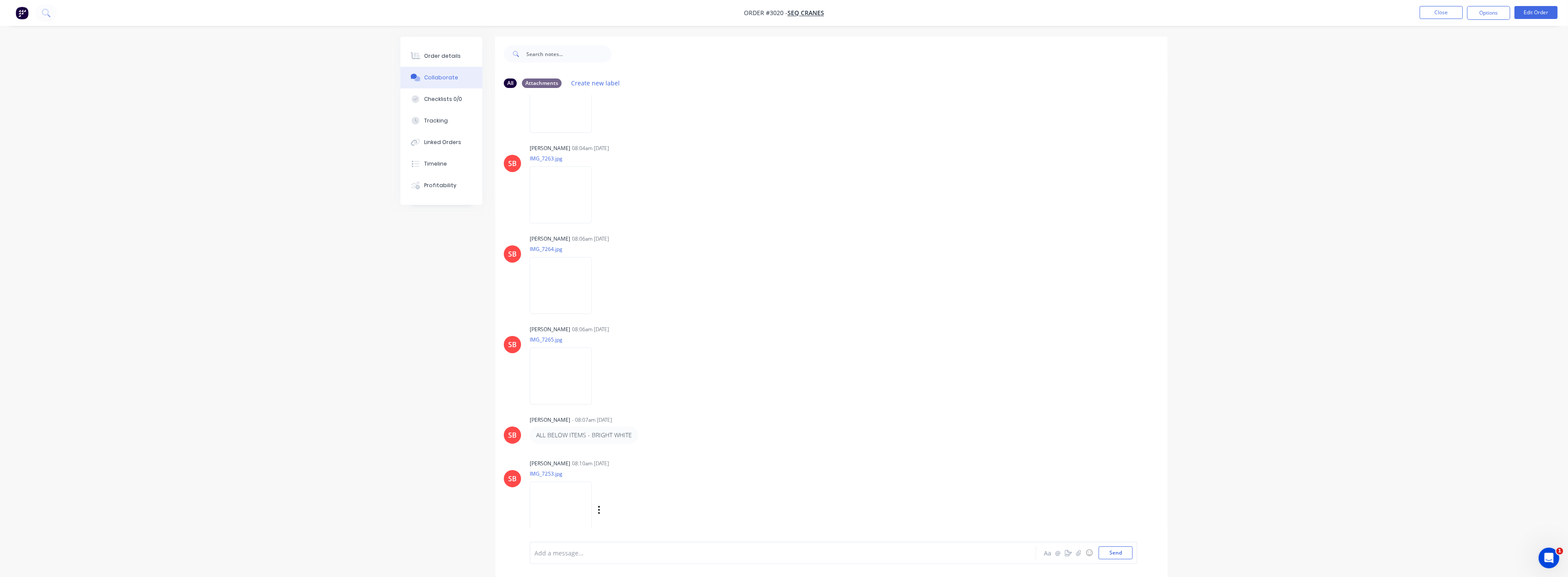
click at [567, 512] on img at bounding box center [560, 510] width 62 height 56
